Goal: Transaction & Acquisition: Purchase product/service

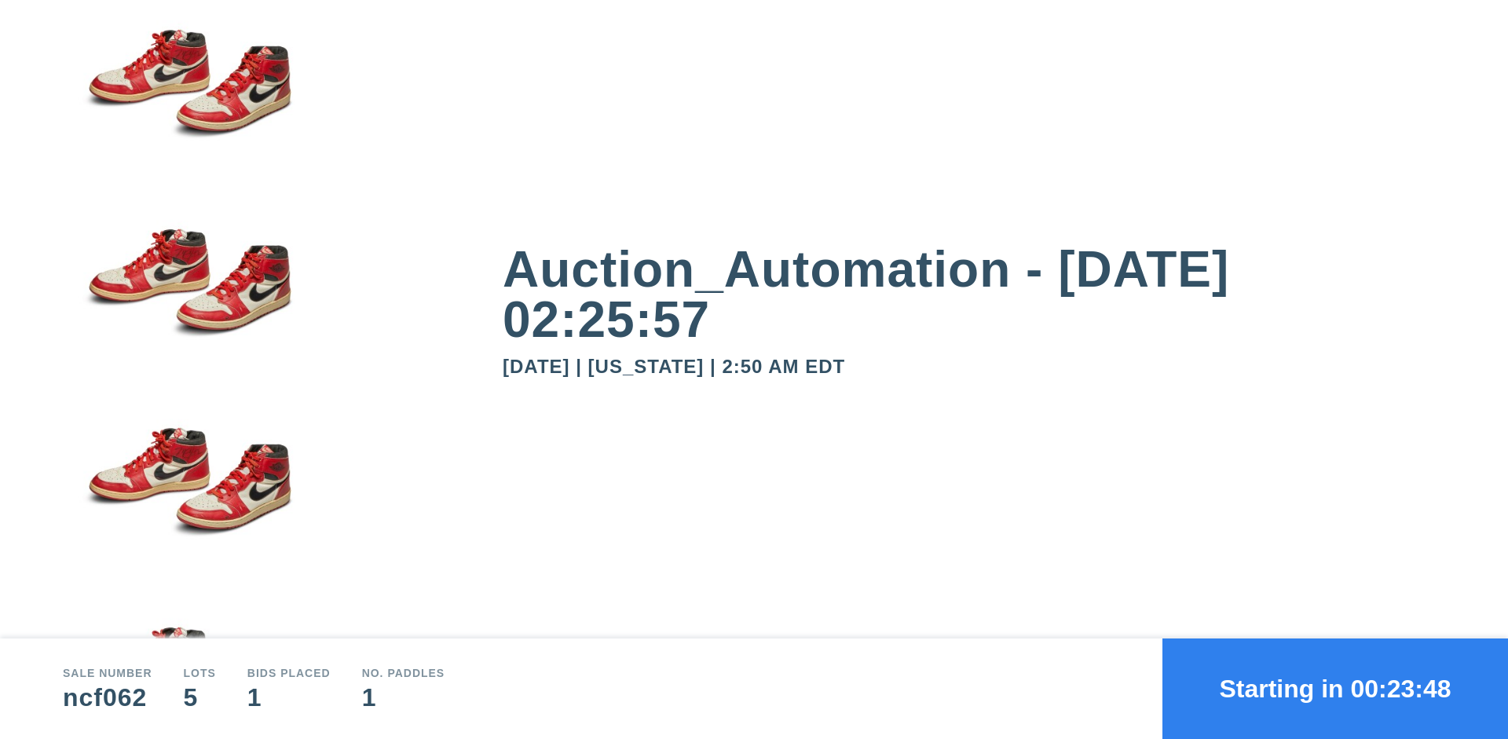
click at [1335, 689] on button "Starting in 00:23:48" at bounding box center [1336, 689] width 346 height 101
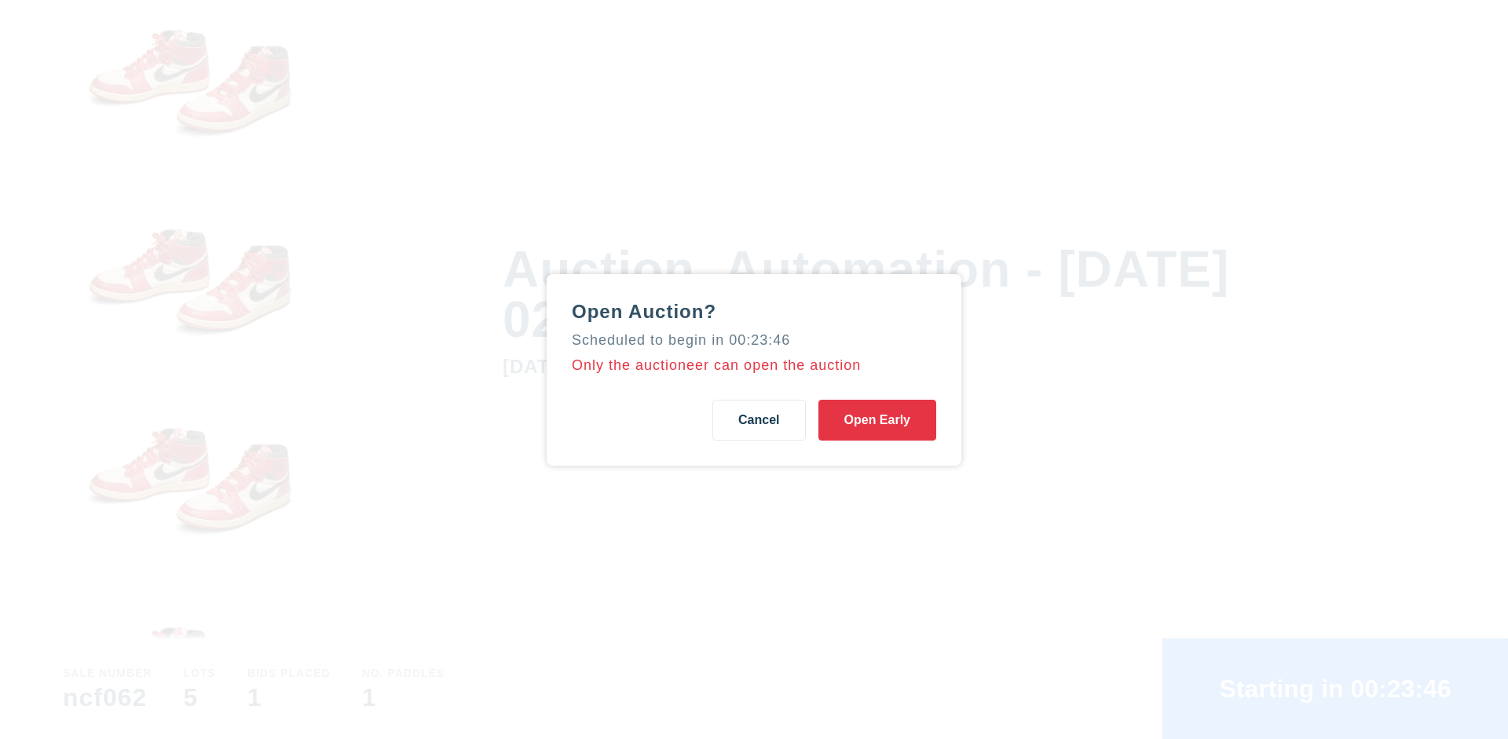
click at [877, 419] on button "Open Early" at bounding box center [878, 420] width 118 height 41
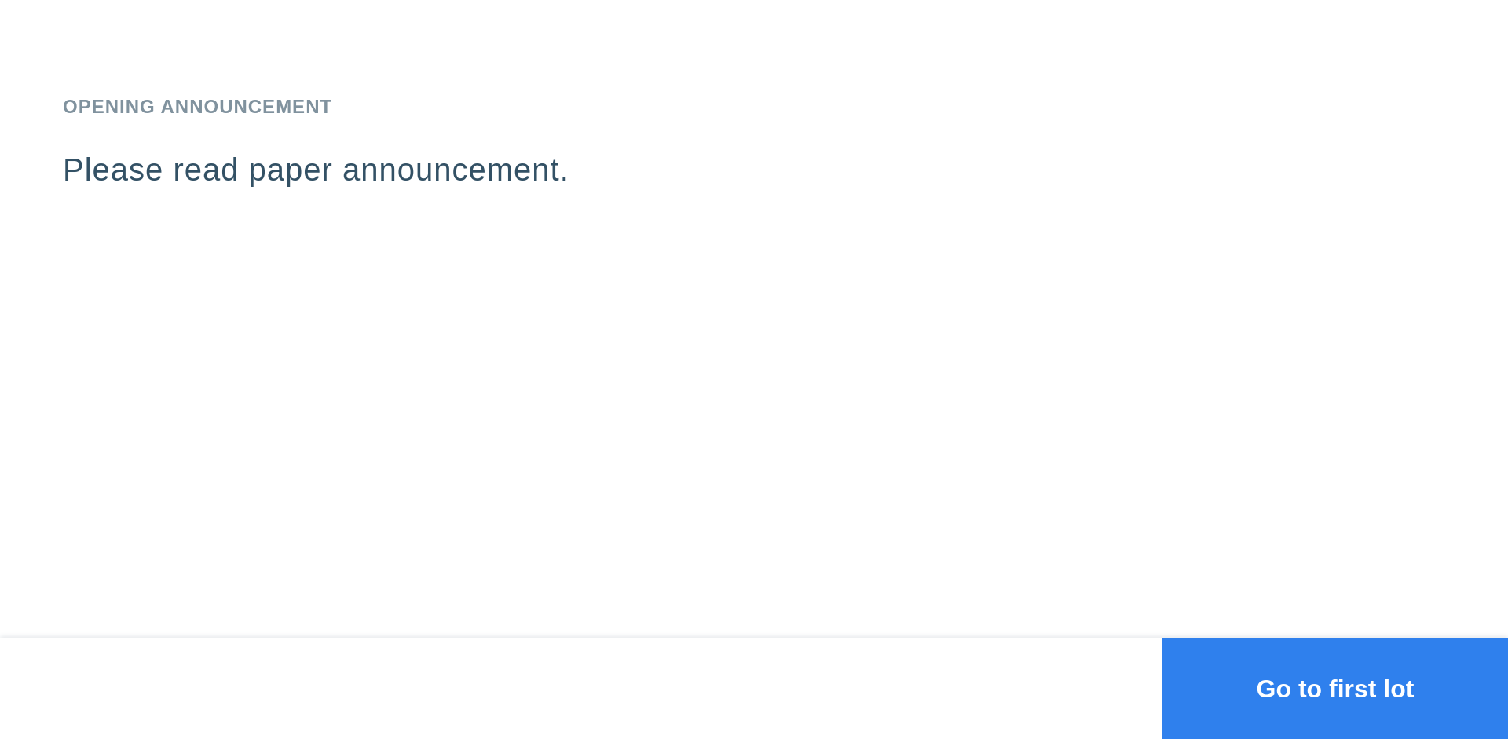
click at [1335, 689] on button "Go to first lot" at bounding box center [1336, 689] width 346 height 101
